Goal: Navigation & Orientation: Find specific page/section

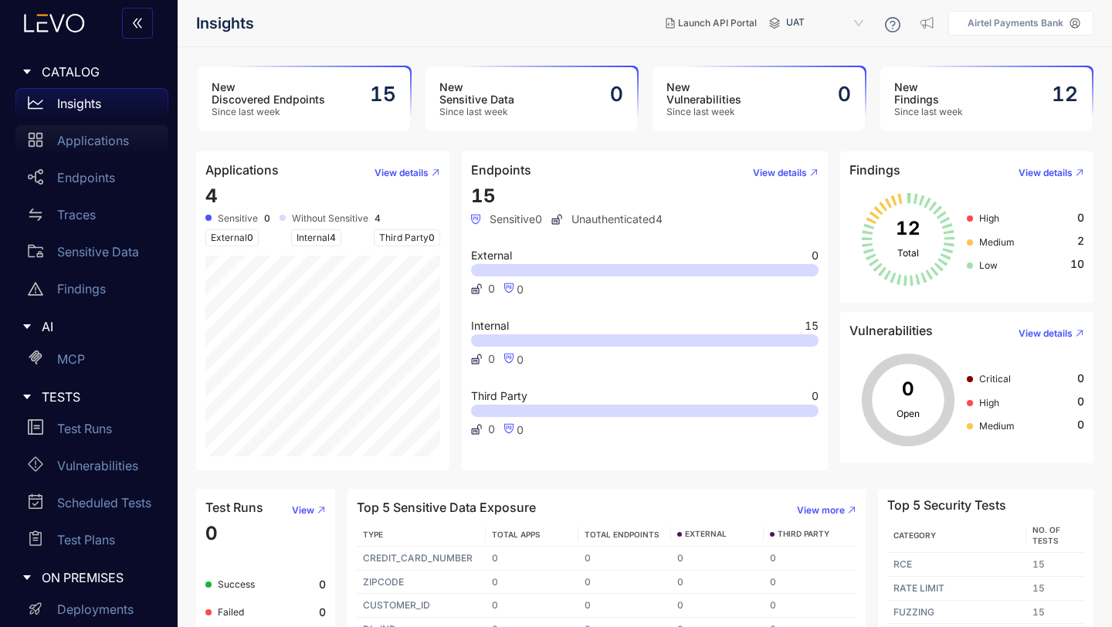
click at [89, 141] on p "Applications" at bounding box center [93, 141] width 72 height 14
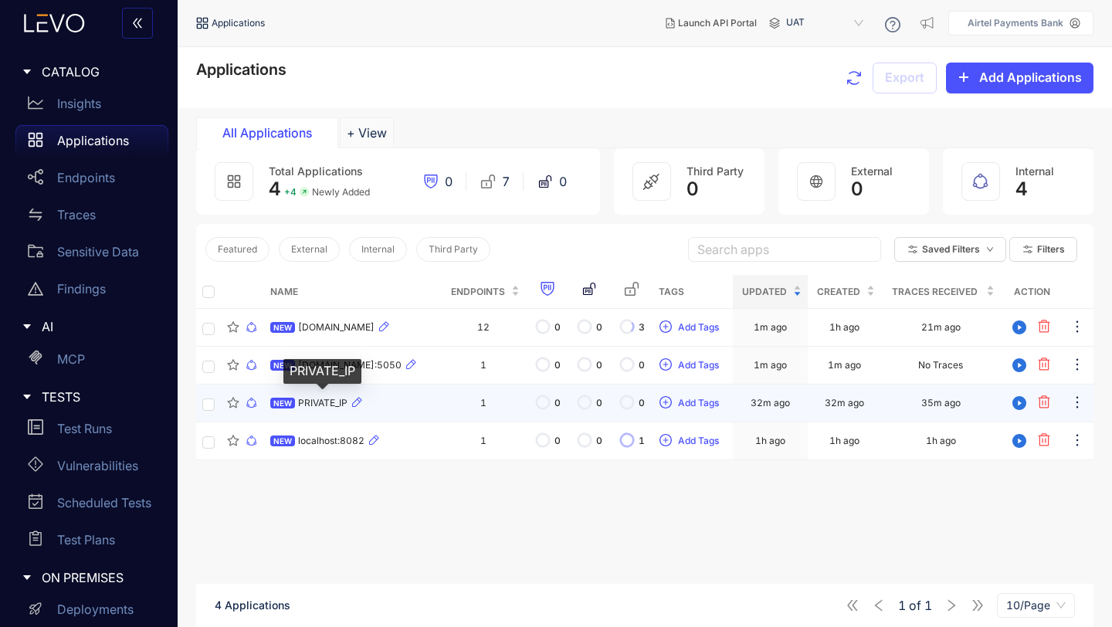
click at [308, 404] on span "PRIVATE_IP" at bounding box center [322, 403] width 49 height 11
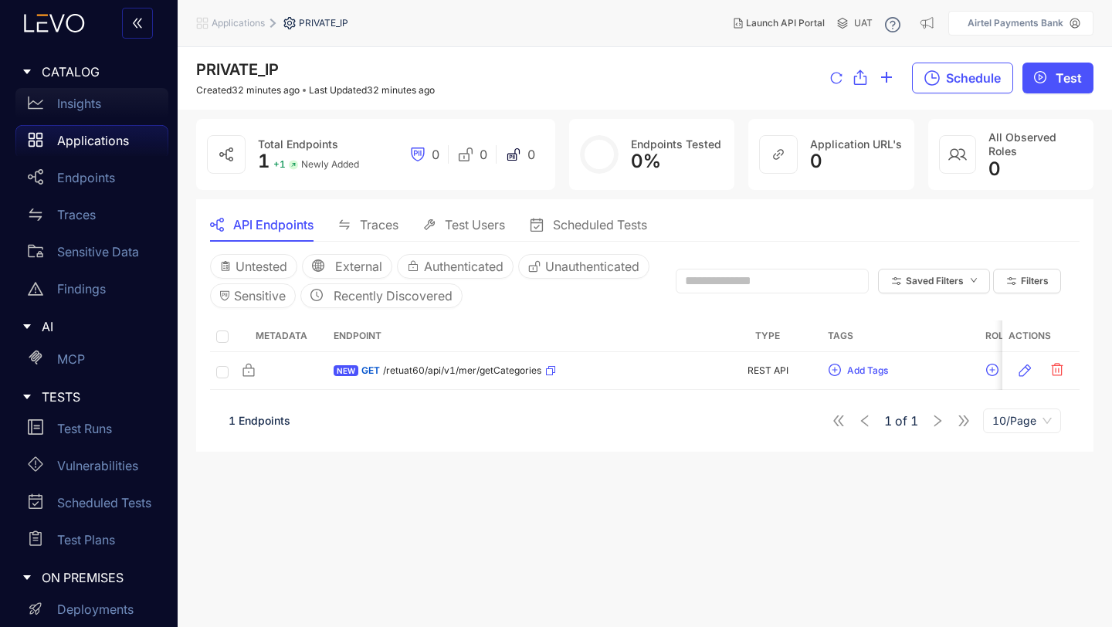
click at [90, 100] on p "Insights" at bounding box center [79, 104] width 44 height 14
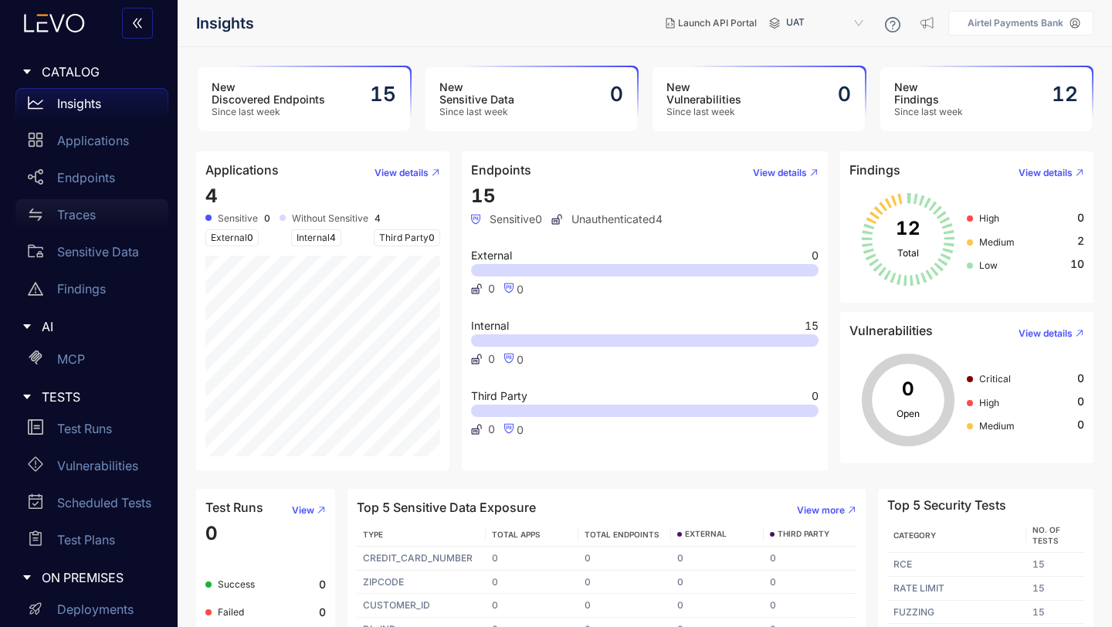
click at [73, 216] on p "Traces" at bounding box center [76, 215] width 39 height 14
